Goal: Submit feedback/report problem

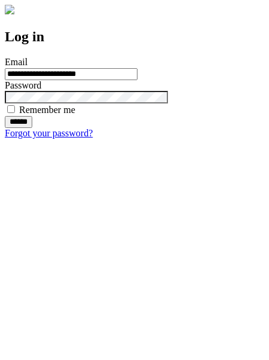
type input "**********"
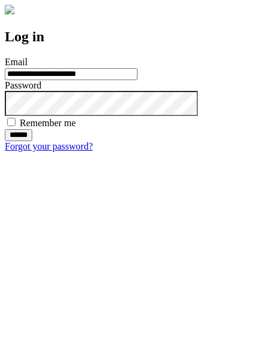
click at [32, 141] on input "******" at bounding box center [19, 135] width 28 height 12
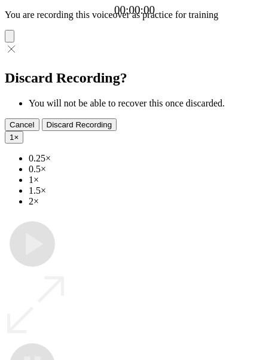
type input "**********"
